Goal: Task Accomplishment & Management: Complete application form

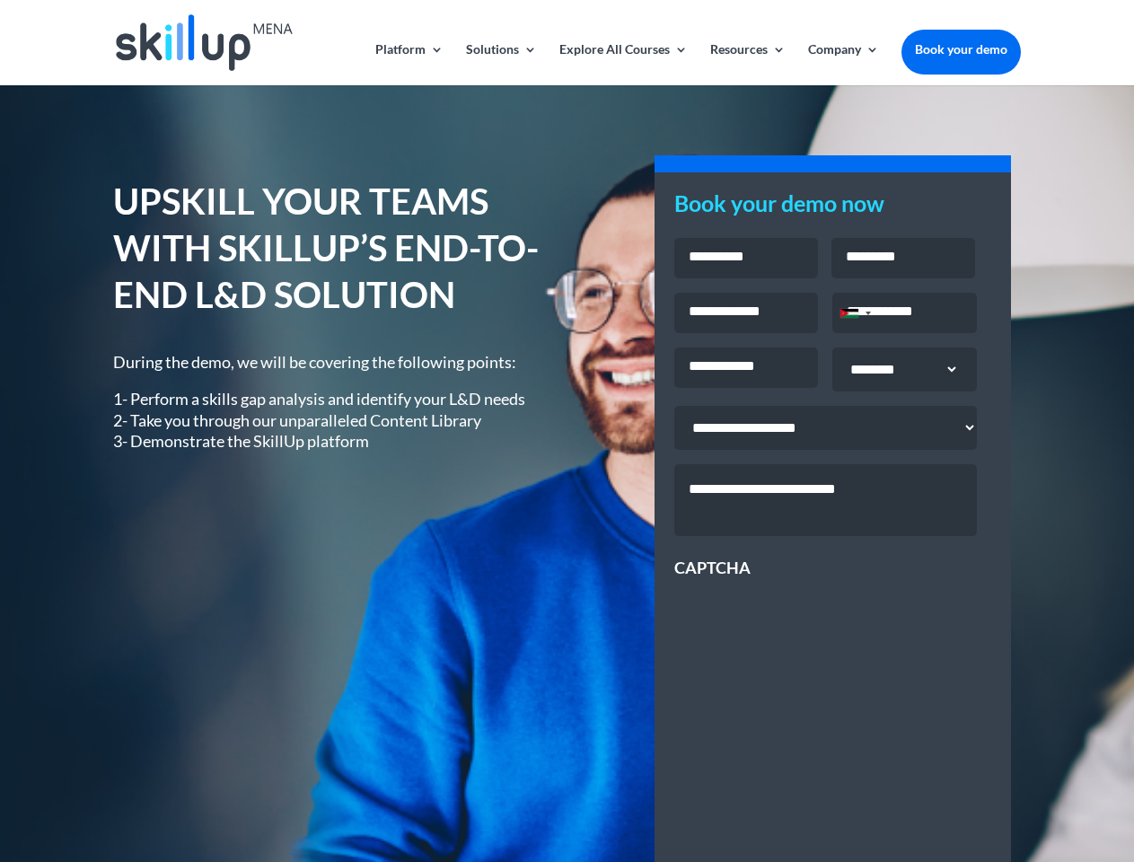
click at [567, 431] on div "UPSKILL YOUR TEAMS WITH SKILLUP’S END-TO-END L&D SOLUTION During the demo, we w…" at bounding box center [566, 647] width 907 height 986
click at [500, 64] on link "Solutions" at bounding box center [501, 64] width 71 height 42
click at [622, 64] on link "Explore All Courses" at bounding box center [624, 64] width 128 height 42
click at [746, 64] on link "Resources" at bounding box center [747, 64] width 75 height 42
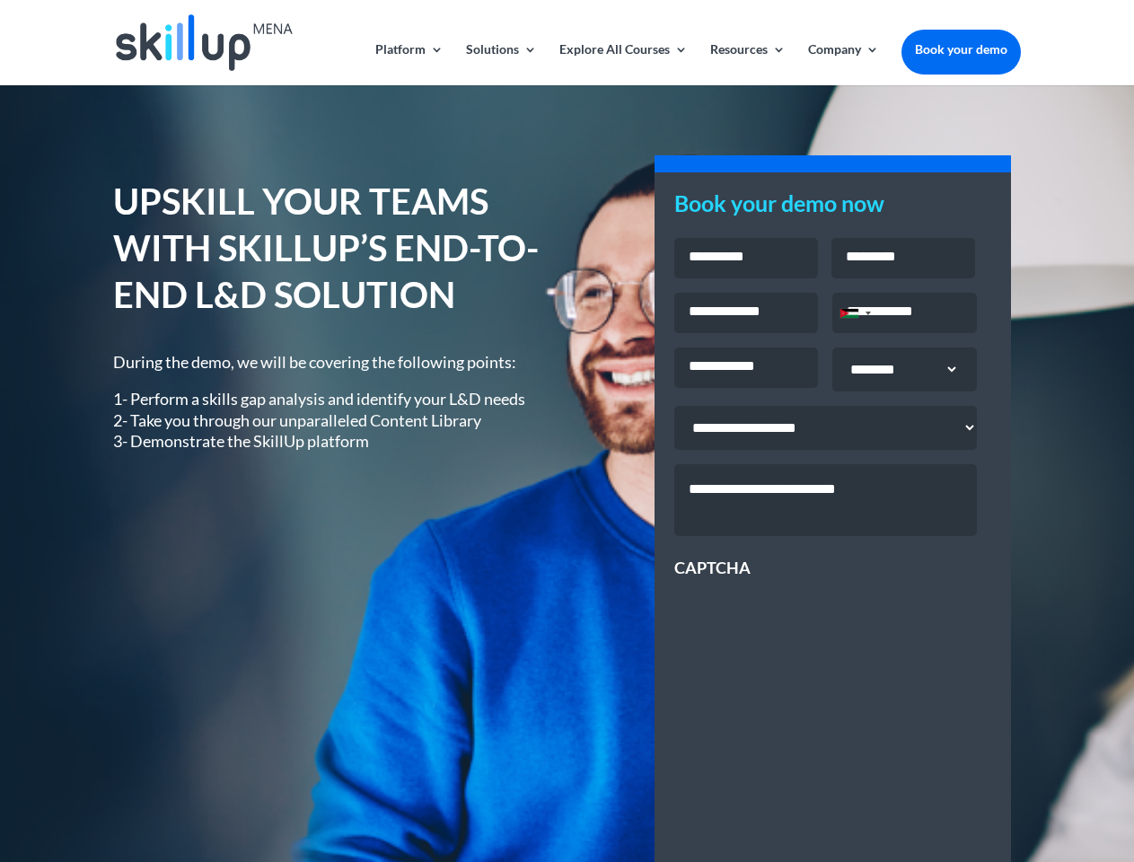
click at [843, 64] on link "Company" at bounding box center [843, 64] width 71 height 42
click at [855, 315] on div "Jordan +962" at bounding box center [850, 313] width 18 height 9
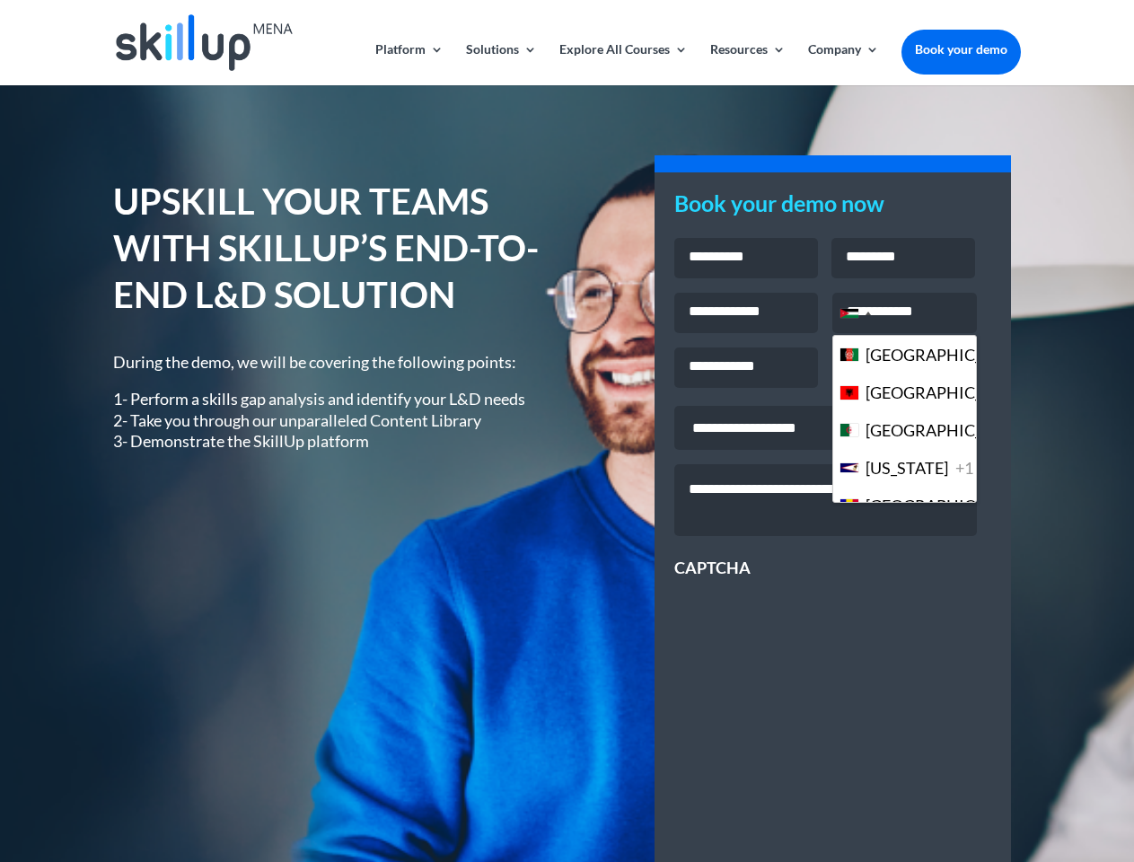
scroll to position [4902, 0]
